Goal: Task Accomplishment & Management: Use online tool/utility

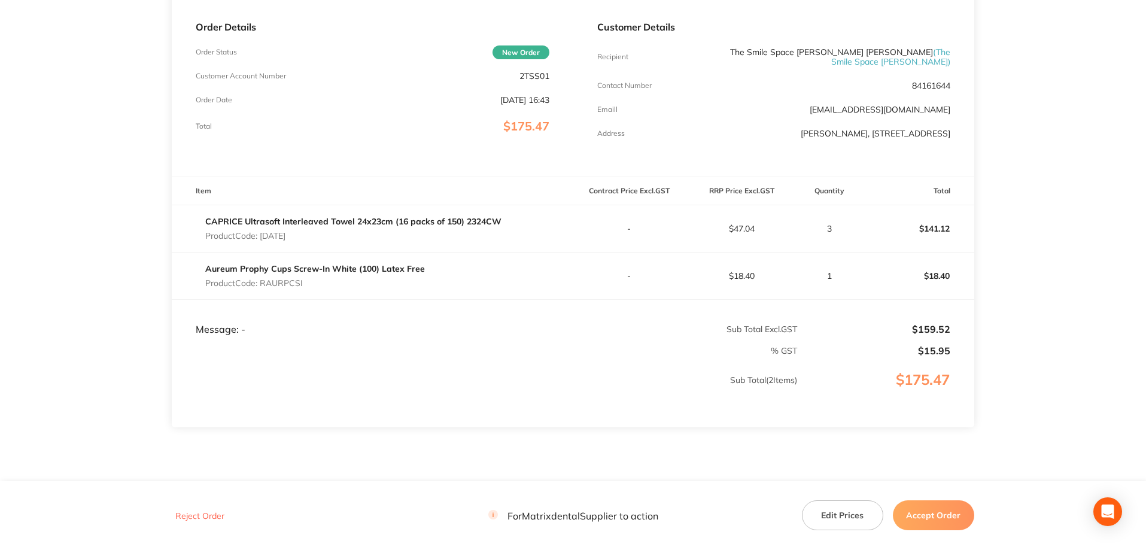
scroll to position [179, 0]
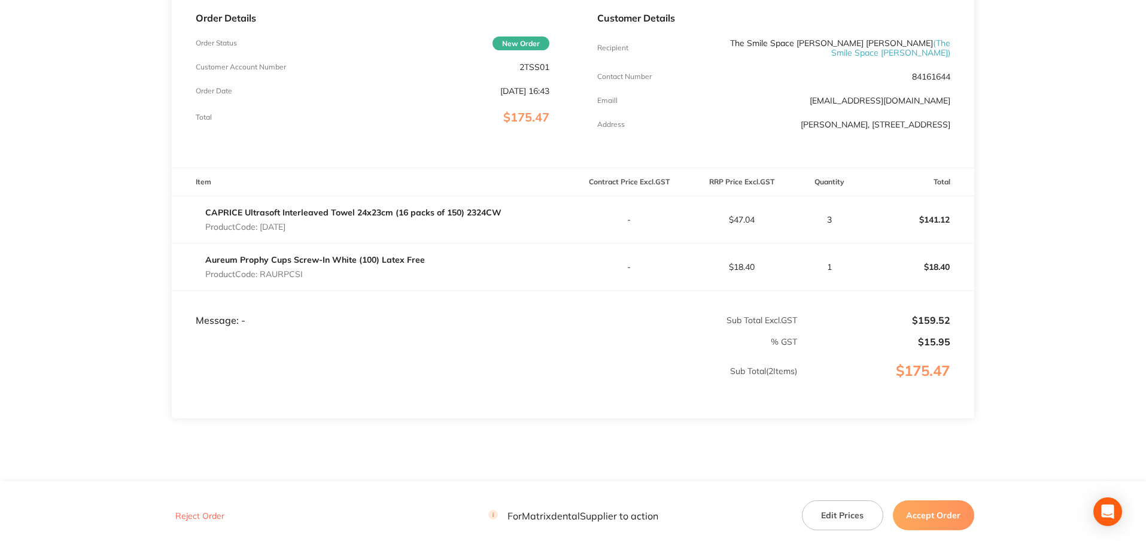
click at [1128, 251] on main "Matrixdental Order ID: Restocq- 94718 Download as PDF Order Details Order Statu…" at bounding box center [573, 193] width 1146 height 639
click at [1111, 245] on main "Matrixdental Order ID: Restocq- 94718 Download as PDF Order Details Order Statu…" at bounding box center [573, 193] width 1146 height 639
drag, startPoint x: 804, startPoint y: 440, endPoint x: 823, endPoint y: 431, distance: 20.3
click at [805, 438] on section "Matrixdental Order ID: Restocq- 94718 Download as PDF Order Details Order Statu…" at bounding box center [573, 193] width 802 height 639
click at [964, 444] on section "Matrixdental Order ID: Restocq- 94718 Download as PDF Order Details Order Statu…" at bounding box center [573, 193] width 802 height 639
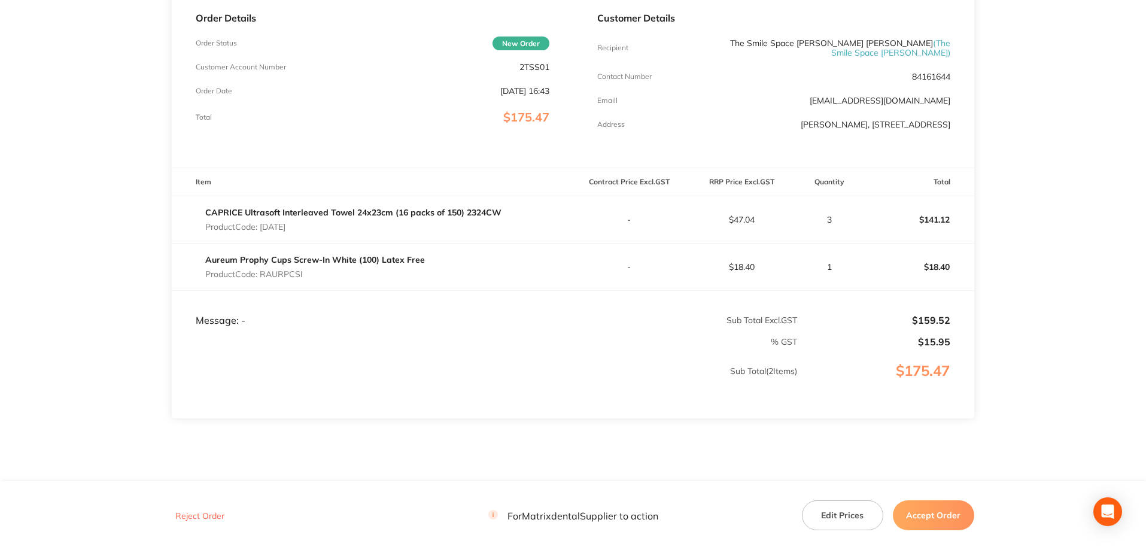
click at [968, 509] on button "Accept Order" at bounding box center [933, 515] width 81 height 30
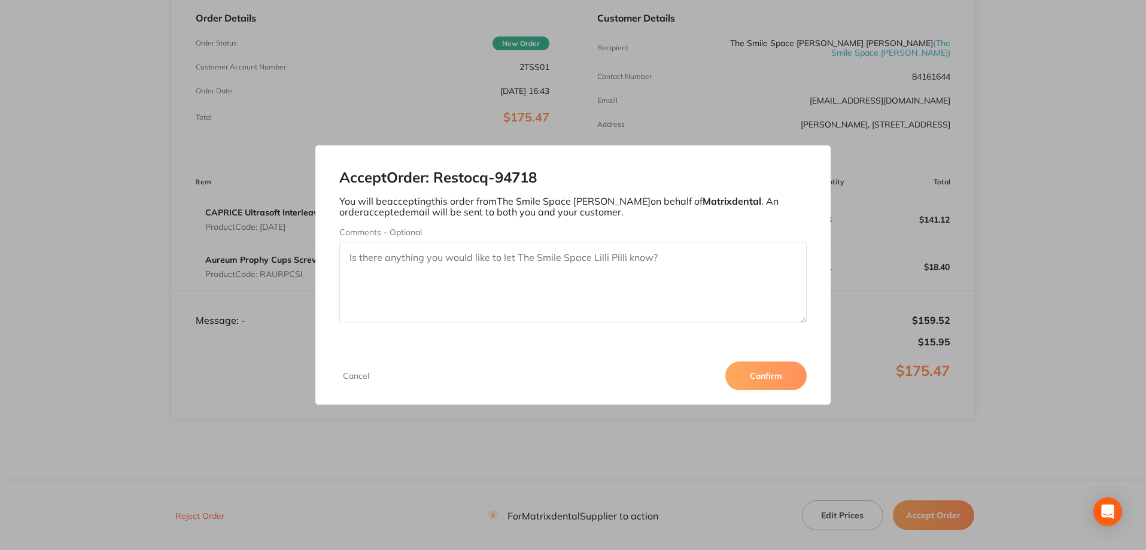
click at [779, 343] on div "Accept Order: Restocq- 94718 You will be accepting this order from The Smile Sp…" at bounding box center [573, 245] width 516 height 201
click at [766, 372] on button "Confirm" at bounding box center [765, 375] width 81 height 29
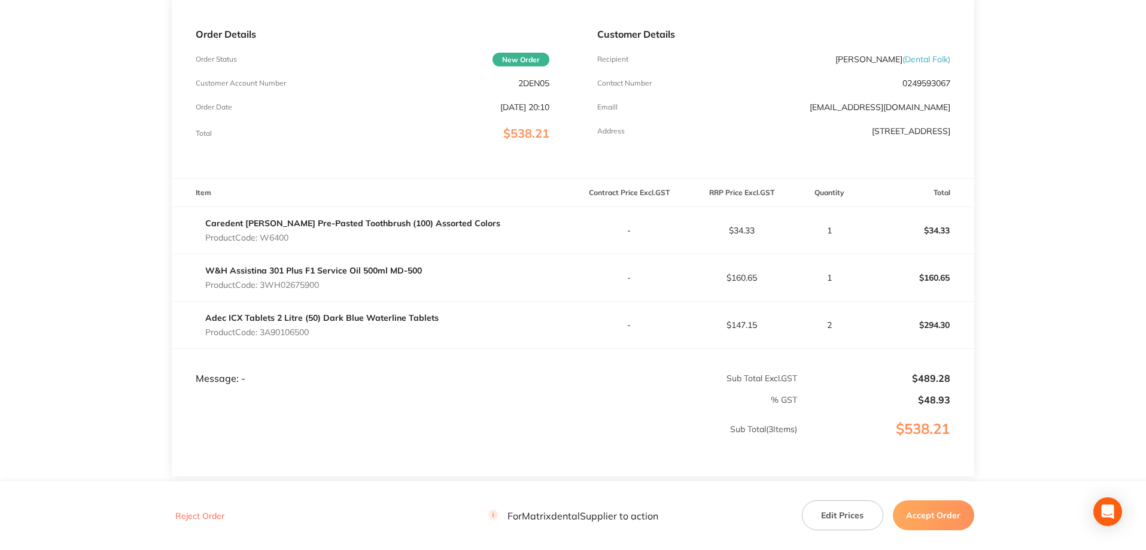
scroll to position [179, 0]
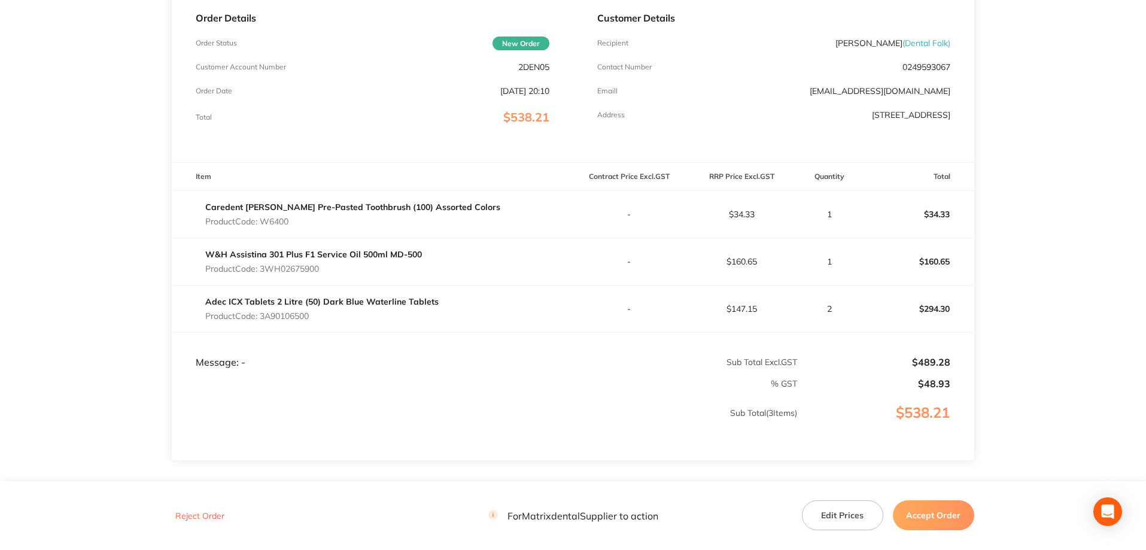
click at [929, 511] on button "Accept Order" at bounding box center [933, 515] width 81 height 30
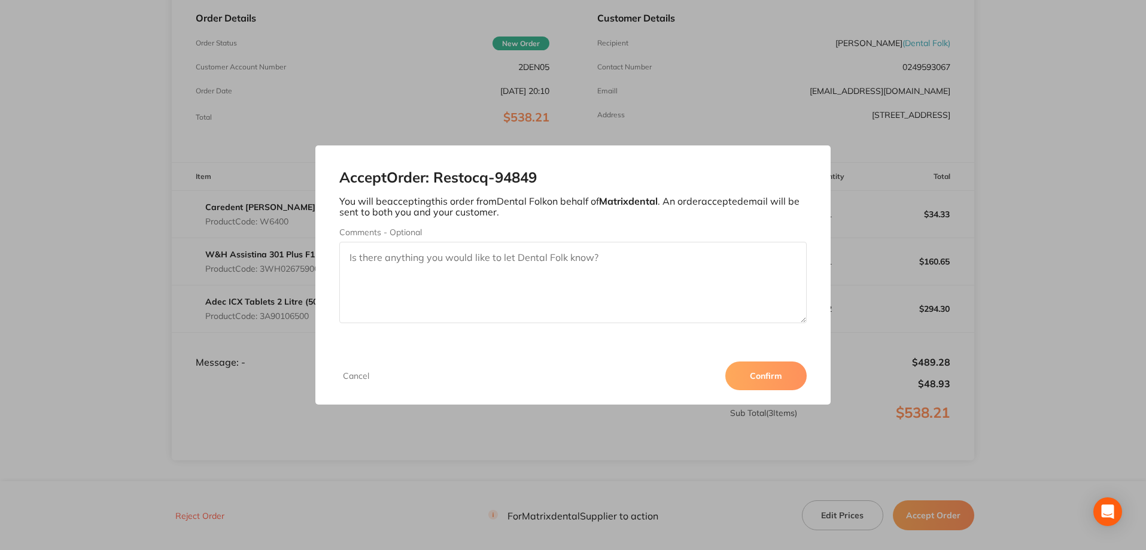
click at [772, 375] on button "Confirm" at bounding box center [765, 375] width 81 height 29
